Goal: Task Accomplishment & Management: Use online tool/utility

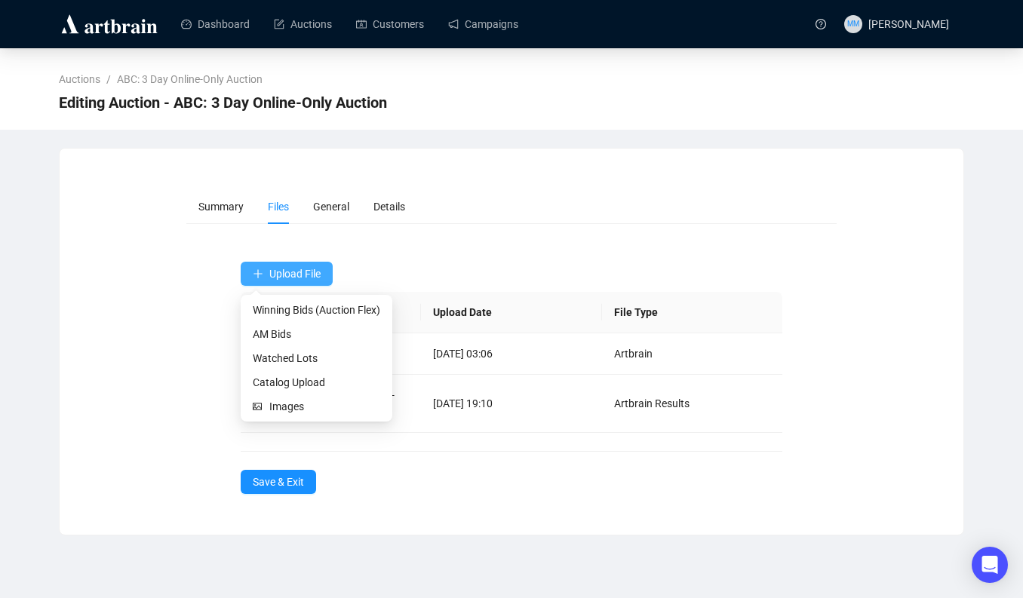
click at [295, 276] on span "Upload File" at bounding box center [294, 274] width 51 height 12
click at [282, 335] on span "AM Bids" at bounding box center [317, 334] width 128 height 17
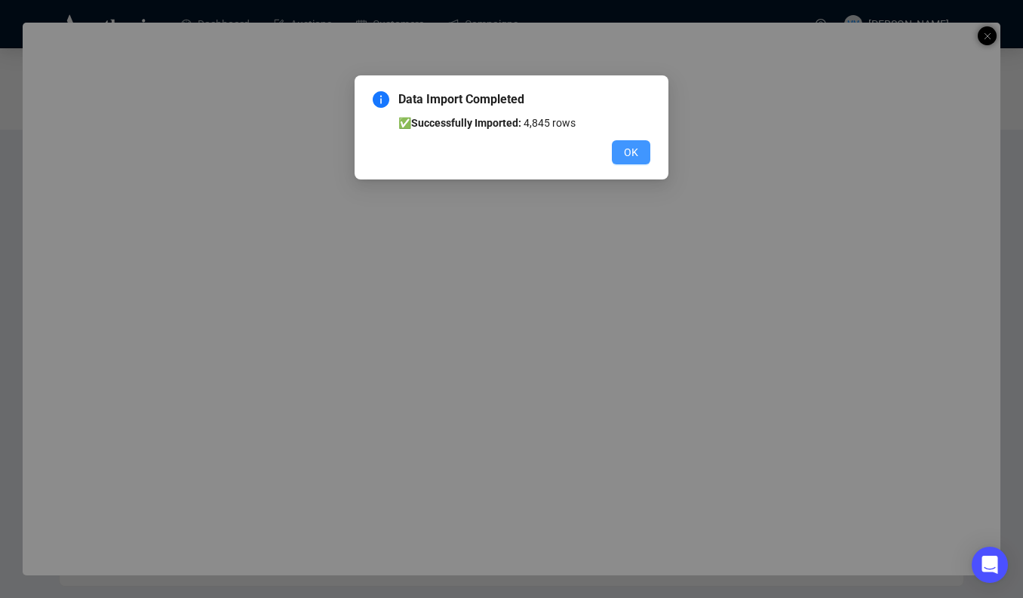
click at [633, 155] on span "OK" at bounding box center [631, 152] width 14 height 17
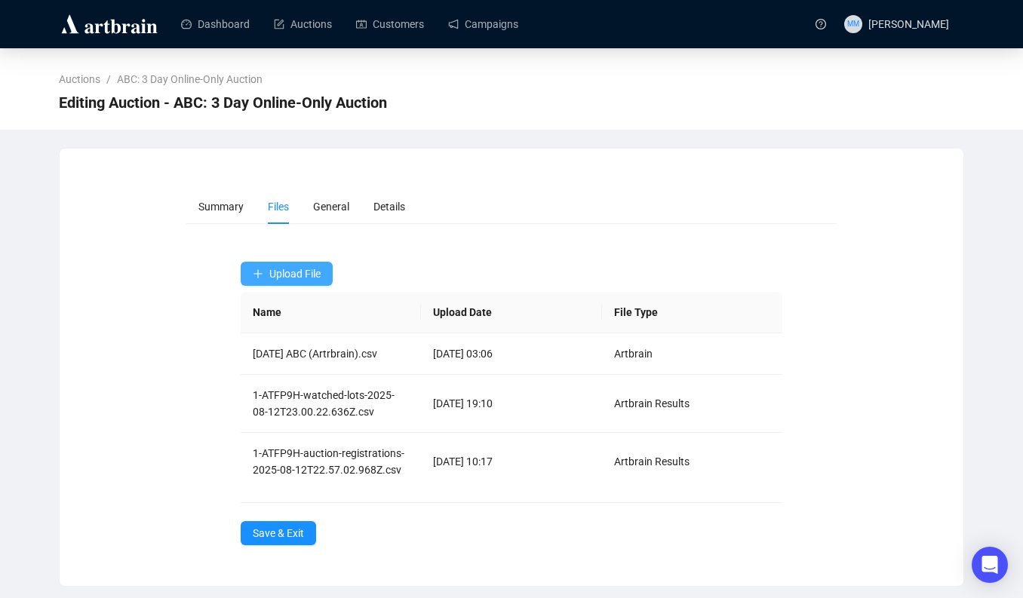
click at [284, 272] on span "Upload File" at bounding box center [294, 274] width 51 height 12
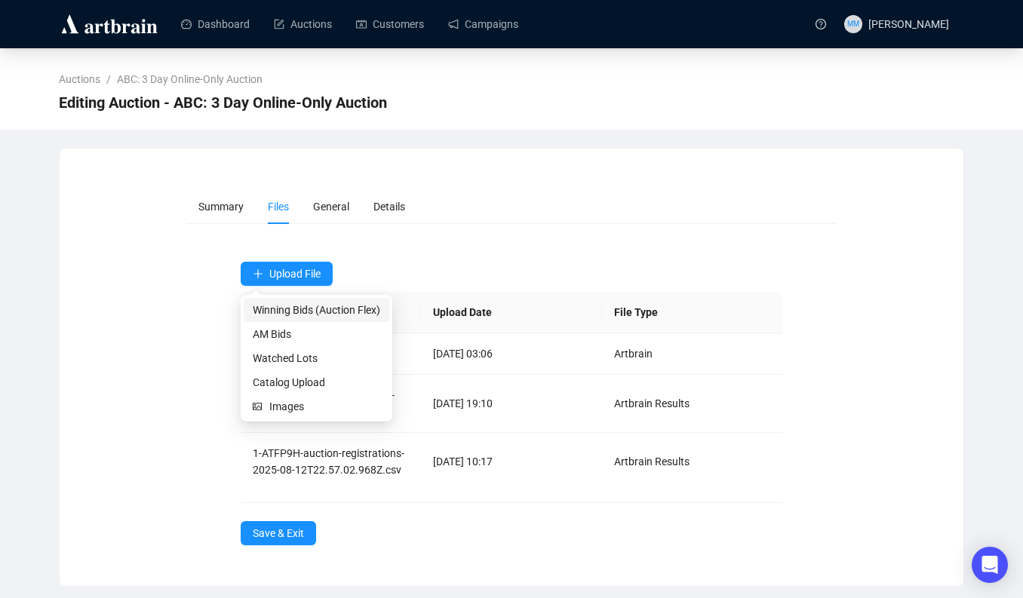
click at [305, 313] on span "Winning Bids (Auction Flex)" at bounding box center [317, 310] width 128 height 17
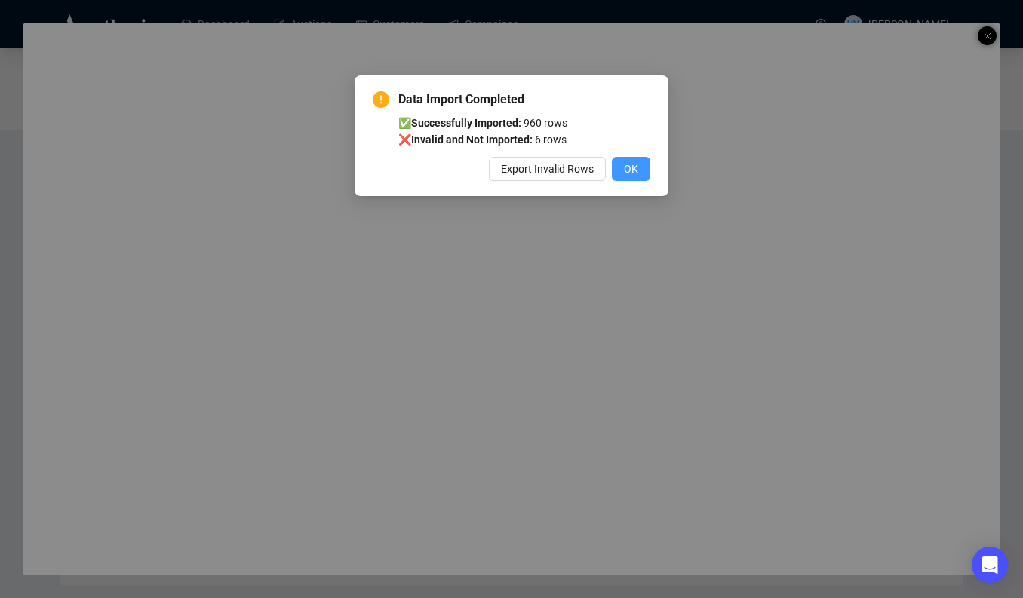
click at [626, 177] on span "OK" at bounding box center [631, 169] width 14 height 17
